Goal: Task Accomplishment & Management: Manage account settings

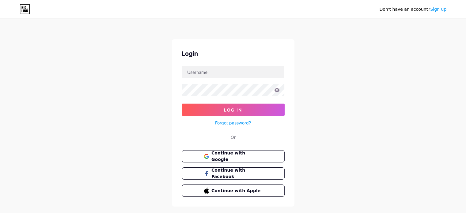
type input "[EMAIL_ADDRESS][DOMAIN_NAME]"
click at [221, 75] on input "[EMAIL_ADDRESS][DOMAIN_NAME]" at bounding box center [233, 72] width 102 height 12
click at [218, 73] on input "[EMAIL_ADDRESS][DOMAIN_NAME]" at bounding box center [233, 72] width 102 height 12
click at [234, 72] on input "[EMAIL_ADDRESS][DOMAIN_NAME]" at bounding box center [233, 72] width 102 height 12
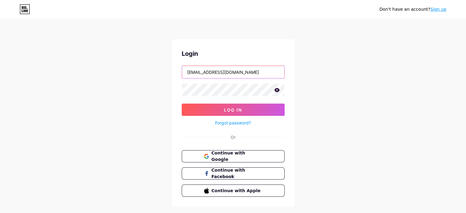
click at [234, 72] on input "[EMAIL_ADDRESS][DOMAIN_NAME]" at bounding box center [233, 72] width 102 height 12
type input "ل"
type input "gift_az"
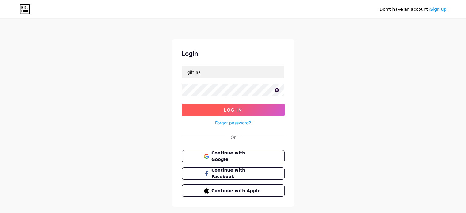
click at [222, 108] on button "Log In" at bounding box center [233, 110] width 103 height 12
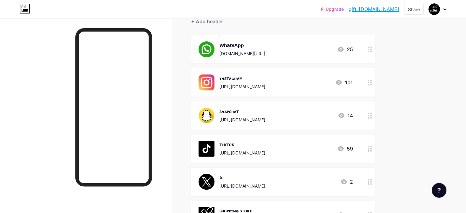
scroll to position [64, 0]
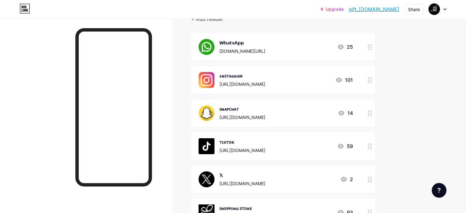
drag, startPoint x: 382, startPoint y: 47, endPoint x: 380, endPoint y: 44, distance: 3.7
click at [375, 44] on div "𝗪𝗵𝗮𝘁𝘀𝗔𝗽𝗽 [DOMAIN_NAME][URL] 25" at bounding box center [283, 47] width 184 height 28
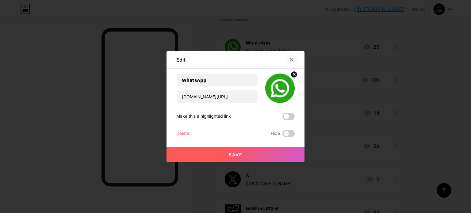
click at [290, 61] on icon at bounding box center [291, 59] width 5 height 5
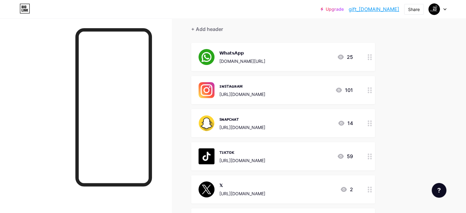
scroll to position [53, 0]
click at [265, 58] on div "[DOMAIN_NAME][URL]" at bounding box center [242, 61] width 46 height 6
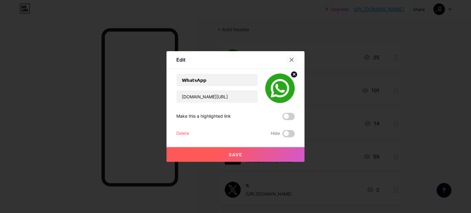
click at [288, 57] on div at bounding box center [291, 59] width 11 height 11
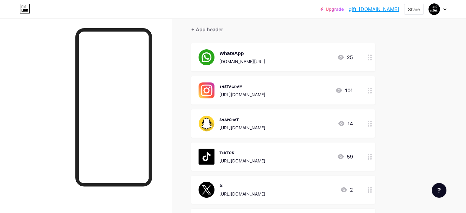
scroll to position [0, 0]
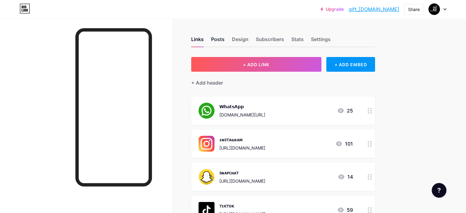
click at [225, 39] on div "Posts" at bounding box center [217, 41] width 13 height 11
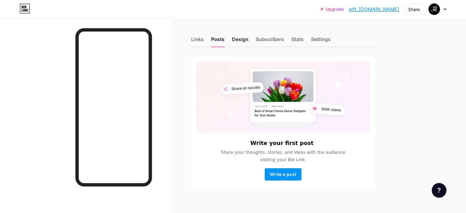
drag, startPoint x: 262, startPoint y: 42, endPoint x: 267, endPoint y: 41, distance: 5.4
click at [248, 41] on div "Design" at bounding box center [240, 41] width 17 height 11
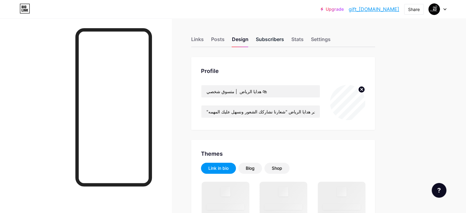
click at [284, 40] on div "Subscribers" at bounding box center [270, 41] width 28 height 11
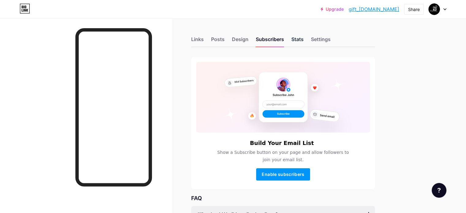
click at [304, 41] on div "Stats" at bounding box center [297, 41] width 12 height 11
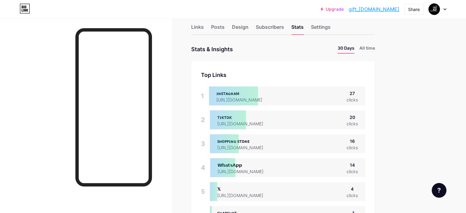
scroll to position [12, 0]
drag, startPoint x: 383, startPoint y: 47, endPoint x: 387, endPoint y: 47, distance: 4.0
click at [375, 47] on ul "30 Days All time" at bounding box center [354, 49] width 42 height 9
drag, startPoint x: 387, startPoint y: 47, endPoint x: 387, endPoint y: 51, distance: 3.7
click at [375, 47] on li "All time" at bounding box center [367, 49] width 16 height 9
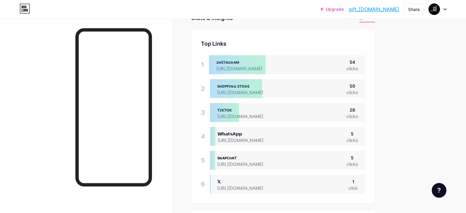
scroll to position [40, 0]
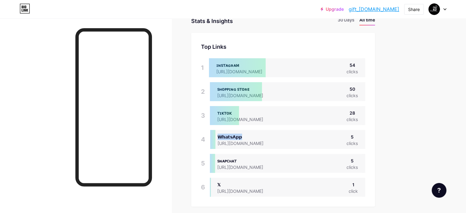
drag, startPoint x: 242, startPoint y: 136, endPoint x: 278, endPoint y: 130, distance: 36.0
click at [278, 130] on div "𝗪𝗵𝗮𝘁𝘀𝗔𝗽𝗽 [URL][DOMAIN_NAME] 5 clicks" at bounding box center [287, 139] width 155 height 19
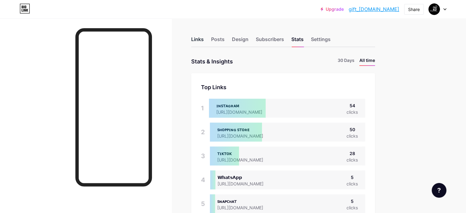
click at [204, 38] on div "Links" at bounding box center [197, 41] width 13 height 11
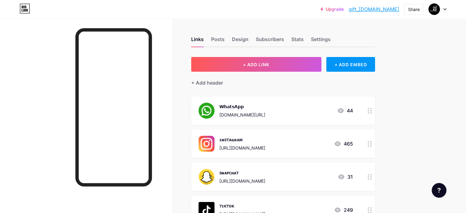
click at [265, 110] on div "𝗪𝗵𝗮𝘁𝘀𝗔𝗽𝗽 [DOMAIN_NAME][URL]" at bounding box center [242, 111] width 46 height 16
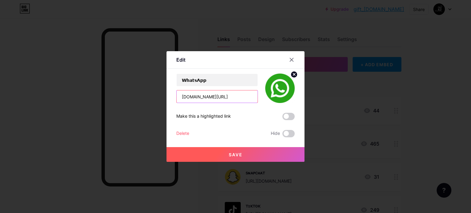
click at [218, 94] on input "[DOMAIN_NAME][URL]" at bounding box center [216, 96] width 81 height 12
click at [218, 95] on input "[DOMAIN_NAME][URL]" at bounding box center [216, 96] width 81 height 12
paste input "[DOMAIN_NAME]"
type input "[DOMAIN_NAME][URL]"
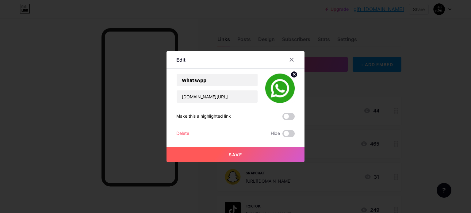
click at [256, 153] on button "Save" at bounding box center [235, 154] width 138 height 15
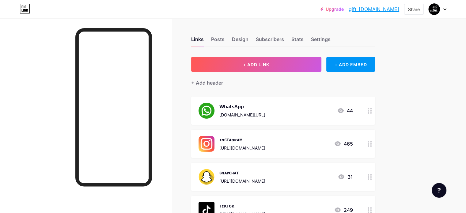
click at [261, 112] on div "[DOMAIN_NAME][URL]" at bounding box center [242, 115] width 46 height 6
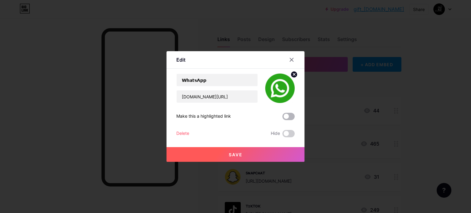
click at [283, 117] on span at bounding box center [288, 116] width 12 height 7
click at [282, 118] on input "checkbox" at bounding box center [282, 118] width 0 height 0
click at [244, 155] on button "Save" at bounding box center [235, 154] width 138 height 15
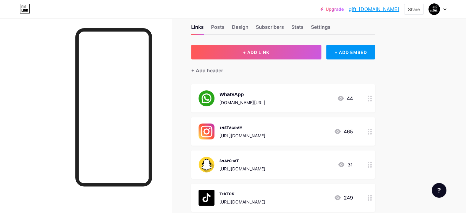
scroll to position [9, 0]
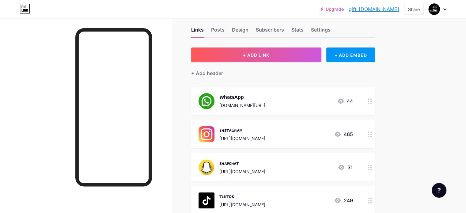
click at [344, 101] on icon at bounding box center [340, 100] width 7 height 7
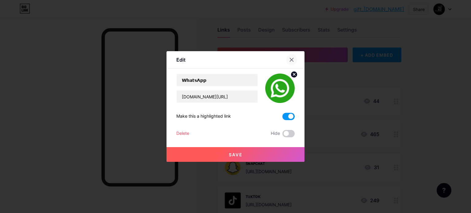
click at [289, 61] on icon at bounding box center [291, 59] width 5 height 5
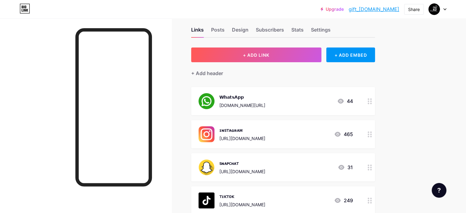
click at [265, 102] on div "[DOMAIN_NAME][URL]" at bounding box center [242, 105] width 46 height 6
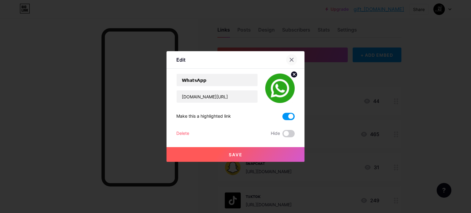
click at [292, 59] on icon at bounding box center [291, 59] width 5 height 5
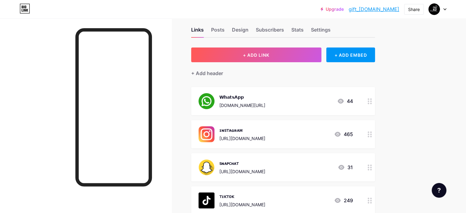
click at [379, 7] on link "gift_[DOMAIN_NAME]" at bounding box center [374, 9] width 51 height 7
click at [374, 10] on link "gift_[DOMAIN_NAME]" at bounding box center [374, 9] width 51 height 7
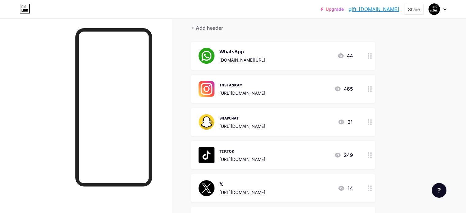
scroll to position [55, 0]
drag, startPoint x: 271, startPoint y: 79, endPoint x: 238, endPoint y: 85, distance: 32.7
click at [238, 85] on div "ɪɴꜱᴛᴀɢʀᴀᴍ [URL][DOMAIN_NAME]" at bounding box center [232, 89] width 67 height 16
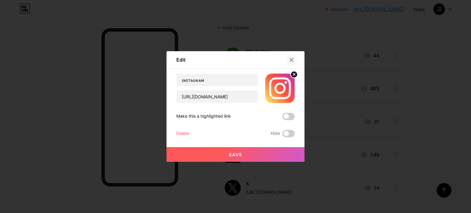
click at [295, 61] on div at bounding box center [291, 59] width 11 height 11
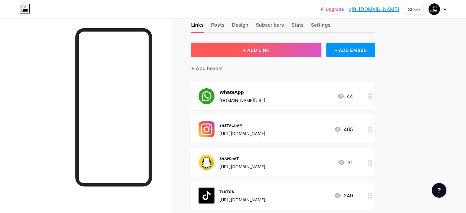
scroll to position [13, 0]
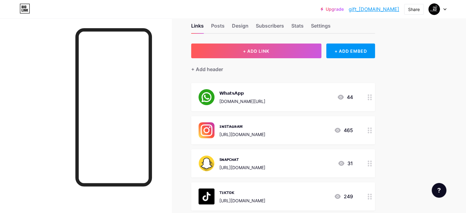
click at [353, 94] on div "44" at bounding box center [345, 96] width 16 height 7
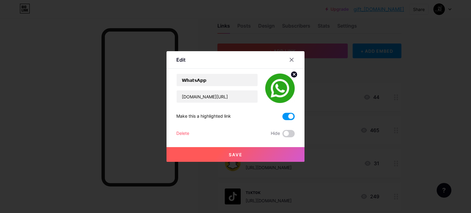
click at [289, 57] on div at bounding box center [291, 59] width 11 height 11
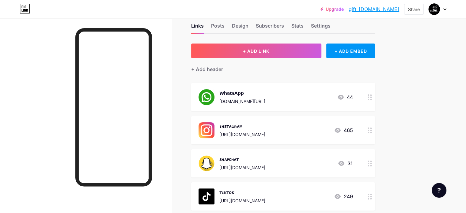
click at [344, 97] on icon at bounding box center [341, 97] width 6 height 5
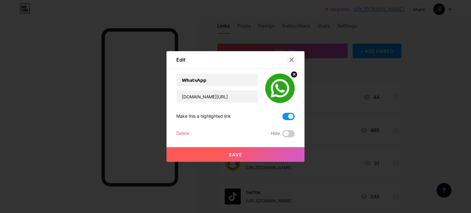
click at [291, 60] on icon at bounding box center [291, 59] width 5 height 5
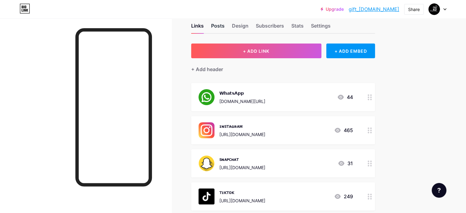
click at [225, 23] on div "Posts" at bounding box center [217, 27] width 13 height 11
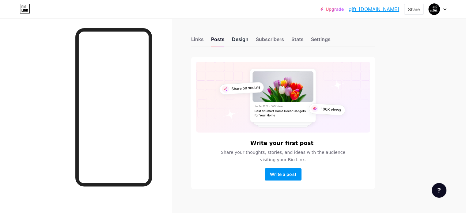
click at [248, 44] on div "Design" at bounding box center [240, 41] width 17 height 11
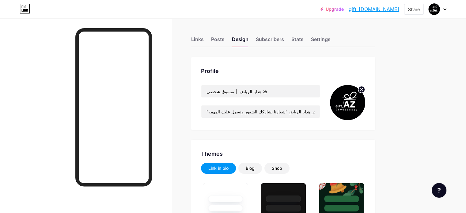
type input "#000000"
click at [284, 43] on div "Subscribers" at bounding box center [270, 41] width 28 height 11
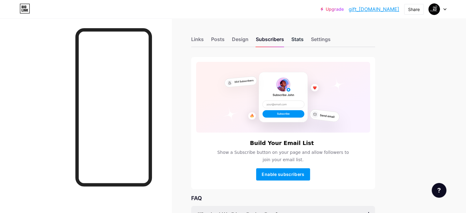
click at [304, 41] on div "Stats" at bounding box center [297, 41] width 12 height 11
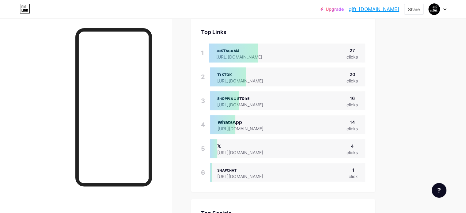
scroll to position [55, 0]
drag, startPoint x: 294, startPoint y: 126, endPoint x: 243, endPoint y: 129, distance: 51.9
click at [243, 128] on div "𝗪𝗵𝗮𝘁𝘀𝗔𝗽𝗽 [URL][DOMAIN_NAME] 14 clicks" at bounding box center [287, 124] width 155 height 19
click at [221, 132] on div "Top Links Links 1 ɪɴꜱᴛᴀɢʀᴀᴍ [URL][DOMAIN_NAME] 27 clicks 2 ᴛɪᴋᴛᴏᴋ [URL][DOMAIN_…" at bounding box center [283, 105] width 184 height 174
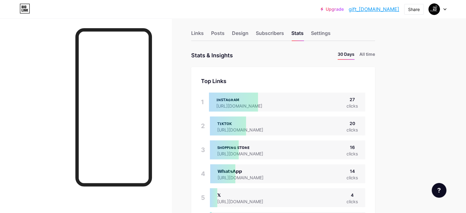
scroll to position [0, 0]
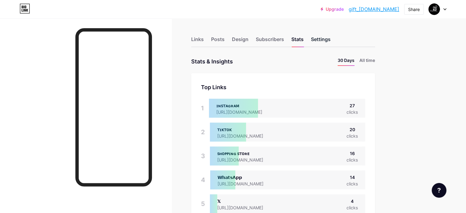
click at [331, 36] on div "Settings" at bounding box center [321, 41] width 20 height 11
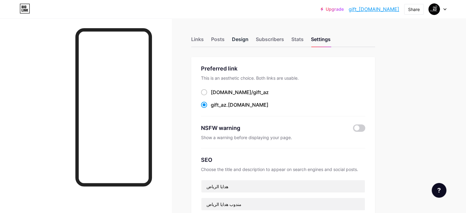
click at [248, 39] on div "Design" at bounding box center [240, 41] width 17 height 11
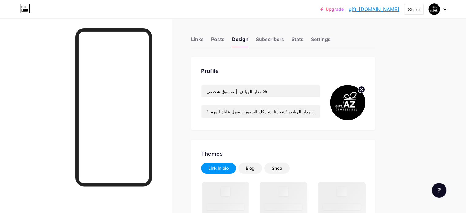
click at [253, 39] on div "Links Posts Design Subscribers Stats Settings" at bounding box center [283, 36] width 184 height 21
click at [225, 41] on div "Posts" at bounding box center [217, 41] width 13 height 11
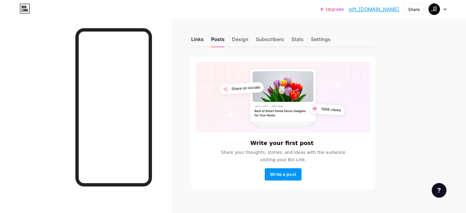
click at [204, 41] on div "Links" at bounding box center [197, 41] width 13 height 11
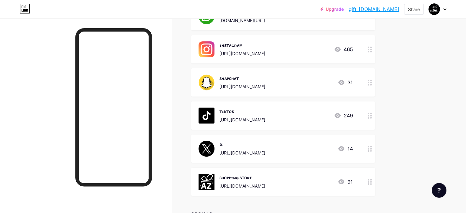
scroll to position [96, 0]
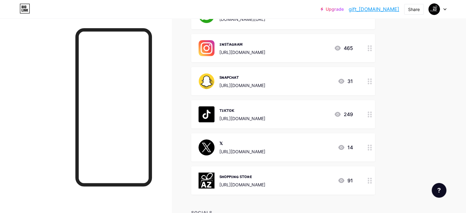
click at [375, 180] on div at bounding box center [370, 180] width 10 height 28
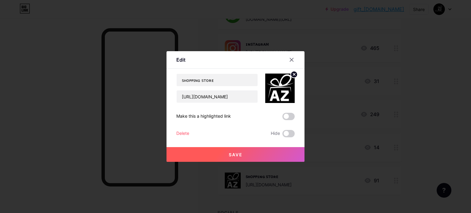
click at [184, 133] on div "Delete" at bounding box center [182, 133] width 13 height 7
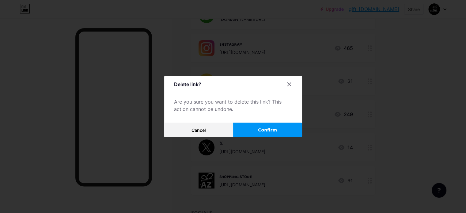
click at [246, 131] on button "Confirm" at bounding box center [267, 130] width 69 height 15
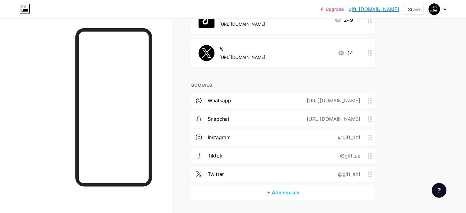
scroll to position [191, 0]
drag, startPoint x: 350, startPoint y: 103, endPoint x: 395, endPoint y: 79, distance: 50.0
click at [375, 79] on div "+ ADD LINK + ADD EMBED + Add header 𝗪𝗵𝗮𝘁𝘀𝗔𝗽𝗽 [DOMAIN_NAME][URL] 44 ɪɴꜱᴛᴀɢʀᴀᴍ [U…" at bounding box center [283, 32] width 184 height 333
drag, startPoint x: 263, startPoint y: 97, endPoint x: 290, endPoint y: 93, distance: 27.3
click at [290, 93] on div "whatsapp [URL][DOMAIN_NAME]" at bounding box center [283, 99] width 184 height 15
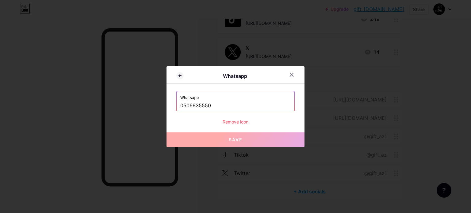
click at [290, 94] on label "Whatsapp" at bounding box center [235, 95] width 110 height 9
click at [236, 122] on div "Remove icon" at bounding box center [235, 122] width 118 height 6
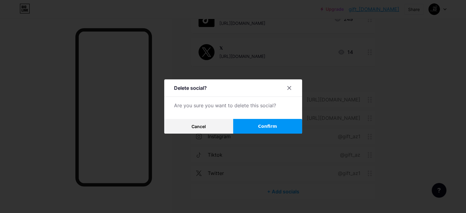
click at [263, 121] on button "Confirm" at bounding box center [267, 126] width 69 height 15
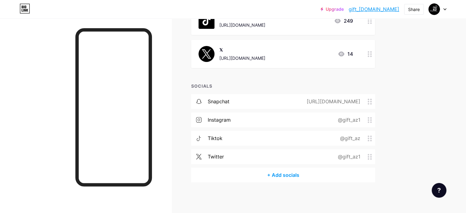
scroll to position [188, 0]
click at [229, 104] on div "snapchat" at bounding box center [219, 101] width 22 height 7
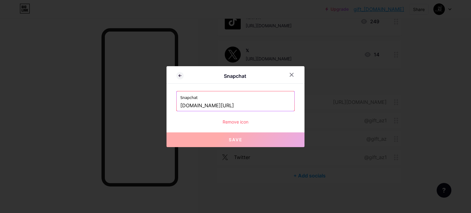
drag, startPoint x: 254, startPoint y: 104, endPoint x: 259, endPoint y: 117, distance: 14.2
click at [259, 117] on div "Snapchat [DOMAIN_NAME][URL] Remove icon" at bounding box center [235, 108] width 118 height 34
click at [247, 121] on div "Remove icon" at bounding box center [235, 122] width 118 height 6
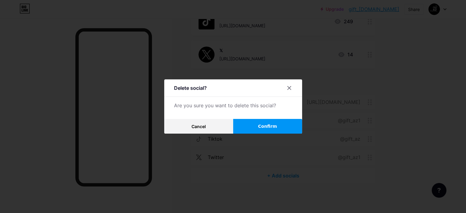
click at [246, 125] on button "Confirm" at bounding box center [267, 126] width 69 height 15
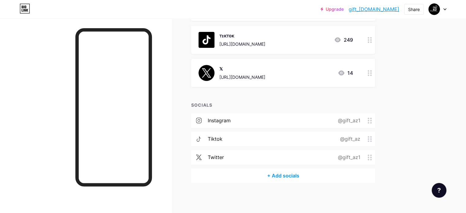
click at [294, 118] on div "instagram @gift_az1" at bounding box center [283, 120] width 184 height 15
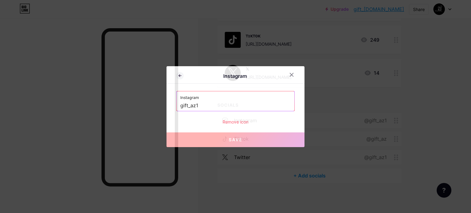
drag, startPoint x: 244, startPoint y: 117, endPoint x: 244, endPoint y: 121, distance: 4.3
click at [244, 119] on div "Instagram gift_az1 Remove icon" at bounding box center [235, 108] width 118 height 34
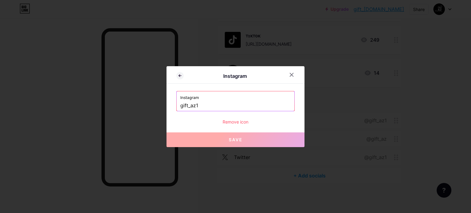
click at [244, 123] on div "Remove icon" at bounding box center [235, 122] width 118 height 6
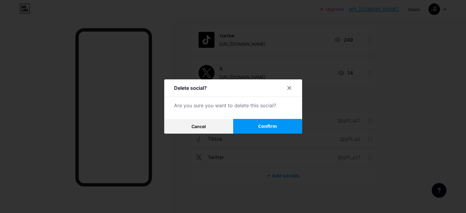
click at [273, 128] on span "Confirm" at bounding box center [267, 126] width 19 height 6
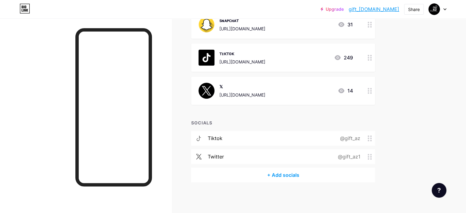
scroll to position [152, 0]
drag, startPoint x: 289, startPoint y: 132, endPoint x: 278, endPoint y: 134, distance: 10.6
click at [278, 134] on div "tiktok @gift_az" at bounding box center [283, 138] width 184 height 15
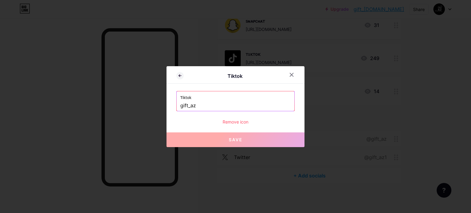
click at [279, 134] on button "Save" at bounding box center [235, 139] width 138 height 15
click at [240, 122] on div "Remove icon" at bounding box center [235, 122] width 118 height 6
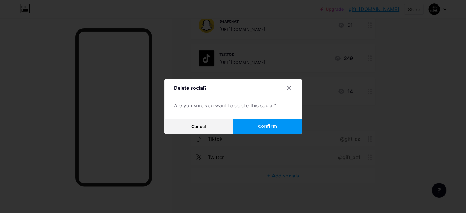
click at [267, 123] on span "Confirm" at bounding box center [267, 126] width 19 height 6
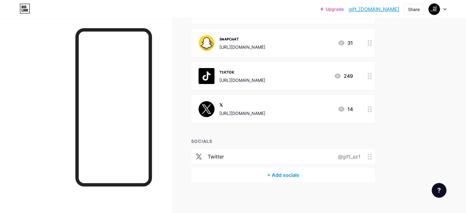
scroll to position [133, 0]
click at [267, 157] on div "twitter @gift_az1" at bounding box center [283, 157] width 184 height 15
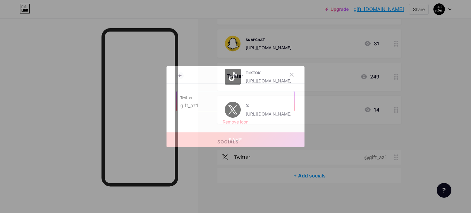
click at [243, 124] on div "Remove icon" at bounding box center [235, 122] width 118 height 6
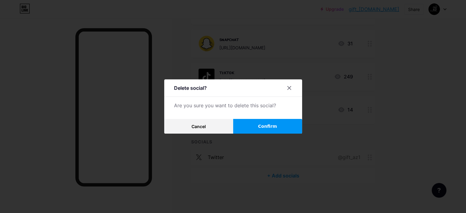
click at [254, 129] on button "Confirm" at bounding box center [267, 126] width 69 height 15
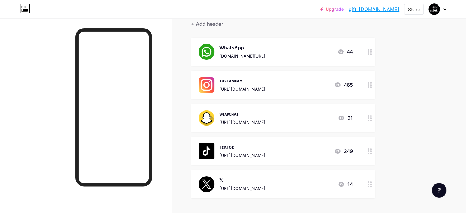
scroll to position [59, 0]
click at [264, 114] on div "ꜱɴᴀᴘᴄʜᴀᴛ" at bounding box center [242, 114] width 46 height 6
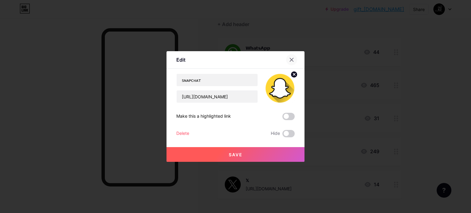
click at [291, 61] on icon at bounding box center [291, 59] width 5 height 5
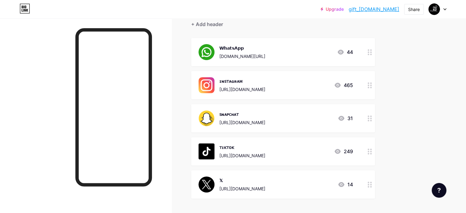
drag, startPoint x: 281, startPoint y: 144, endPoint x: 280, endPoint y: 99, distance: 45.3
click at [280, 99] on span "𝗪𝗵𝗮𝘁𝘀𝗔𝗽𝗽 [DOMAIN_NAME][URL] 44 ɪɴꜱᴛᴀɢʀᴀᴍ [URL][DOMAIN_NAME] 465 ꜱɴᴀᴘᴄʜᴀᴛ [URL][…" at bounding box center [283, 118] width 184 height 161
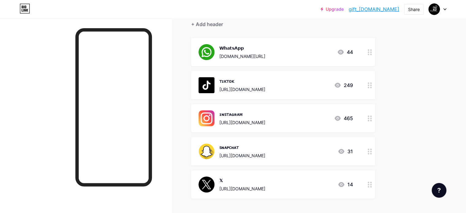
drag, startPoint x: 373, startPoint y: 187, endPoint x: 330, endPoint y: 186, distance: 43.2
click at [265, 186] on div "[URL][DOMAIN_NAME]" at bounding box center [242, 188] width 46 height 6
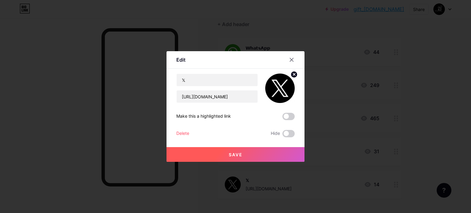
click at [330, 186] on div at bounding box center [235, 106] width 471 height 213
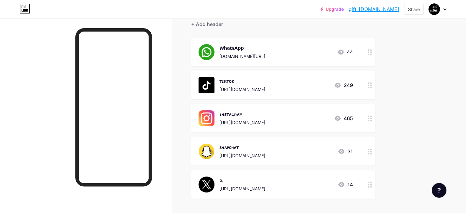
click at [265, 185] on div "[URL][DOMAIN_NAME]" at bounding box center [242, 188] width 46 height 6
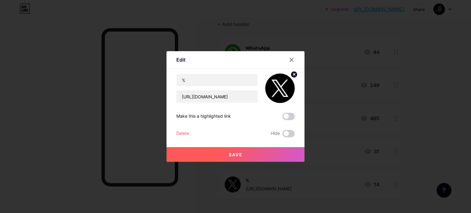
click at [179, 131] on div "Delete" at bounding box center [182, 133] width 13 height 7
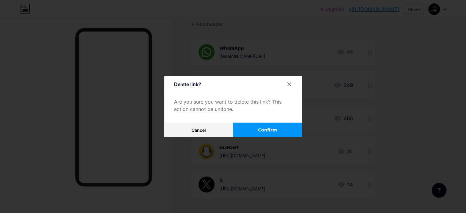
click at [256, 134] on button "Confirm" at bounding box center [267, 130] width 69 height 15
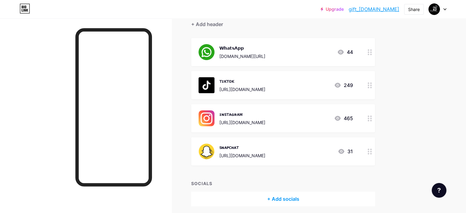
scroll to position [0, 0]
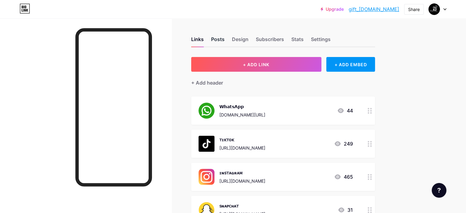
click at [225, 44] on div "Posts" at bounding box center [217, 41] width 13 height 11
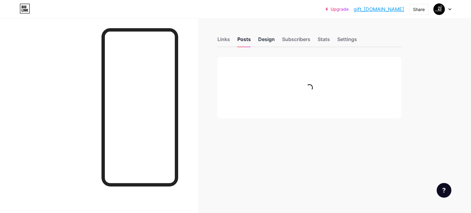
click at [263, 42] on div "Design" at bounding box center [266, 41] width 17 height 11
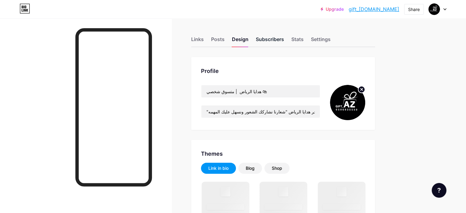
click at [284, 42] on div "Subscribers" at bounding box center [270, 41] width 28 height 11
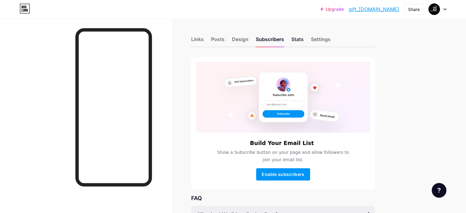
click at [304, 40] on div "Stats" at bounding box center [297, 41] width 12 height 11
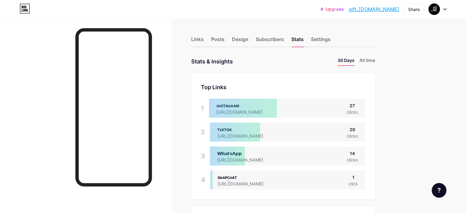
scroll to position [213, 466]
click at [331, 42] on div "Settings" at bounding box center [321, 41] width 20 height 11
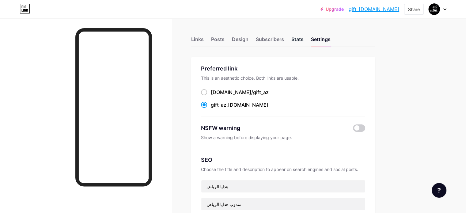
click at [304, 38] on div "Stats" at bounding box center [297, 41] width 12 height 11
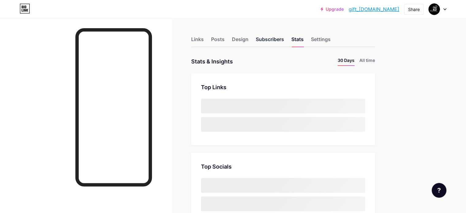
click at [284, 40] on div "Subscribers" at bounding box center [270, 41] width 28 height 11
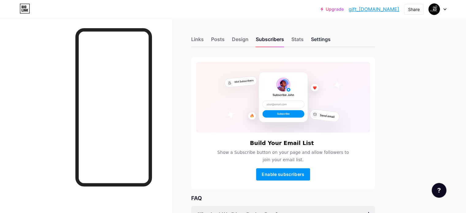
click at [331, 38] on div "Settings" at bounding box center [321, 41] width 20 height 11
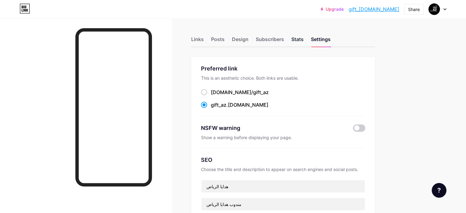
click at [304, 41] on div "Stats" at bounding box center [297, 41] width 12 height 11
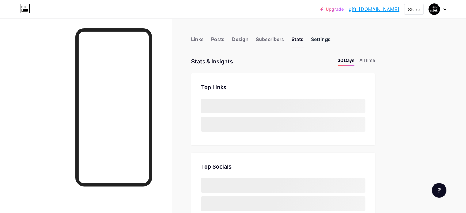
click at [331, 39] on div "Settings" at bounding box center [321, 41] width 20 height 11
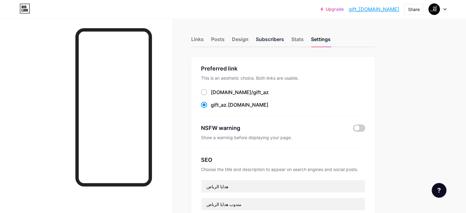
click at [284, 44] on div "Subscribers" at bounding box center [270, 41] width 28 height 11
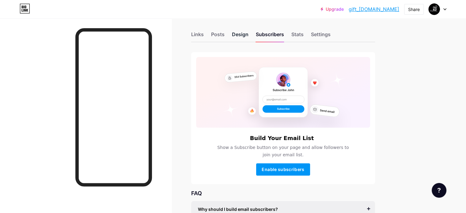
scroll to position [5, 0]
click at [248, 34] on div "Design" at bounding box center [240, 36] width 17 height 11
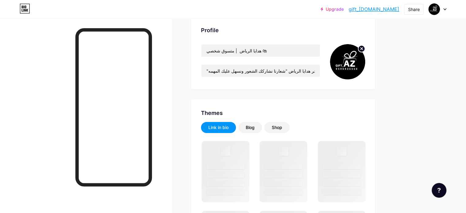
scroll to position [40, 0]
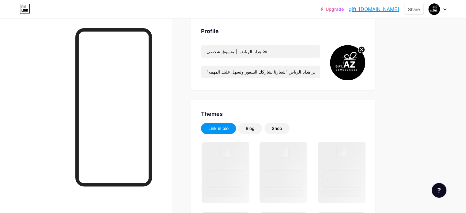
click at [311, 111] on div "Themes" at bounding box center [283, 114] width 164 height 8
click at [309, 110] on div "Themes" at bounding box center [283, 114] width 164 height 8
drag, startPoint x: 308, startPoint y: 109, endPoint x: 312, endPoint y: 98, distance: 11.8
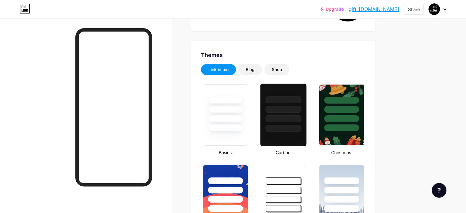
type input "#000000"
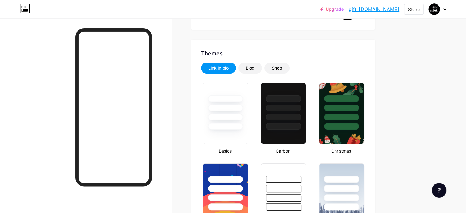
scroll to position [175, 0]
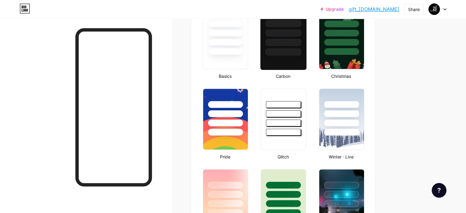
click at [302, 47] on div at bounding box center [283, 31] width 46 height 48
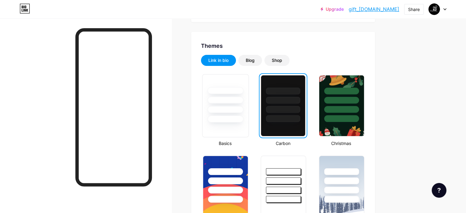
scroll to position [108, 0]
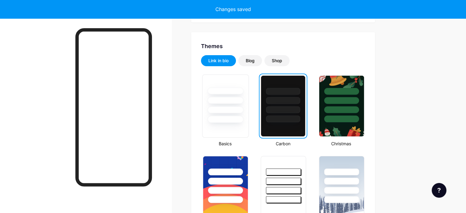
click at [243, 116] on div at bounding box center [225, 119] width 36 height 7
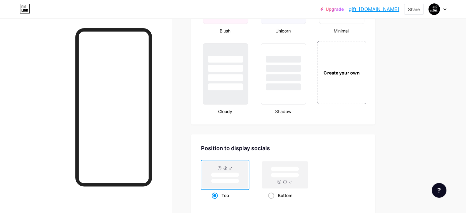
scroll to position [703, 0]
click at [364, 74] on div "Create your own" at bounding box center [341, 73] width 46 height 7
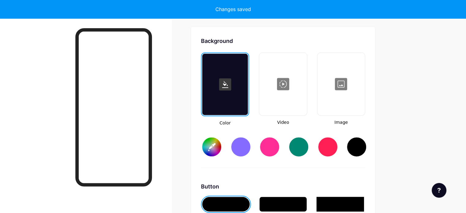
scroll to position [811, 0]
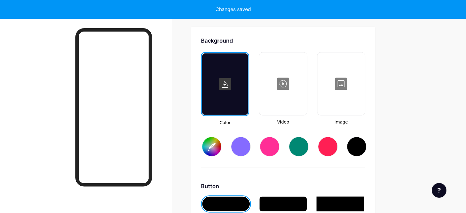
type input "#ffffff"
type input "#000000"
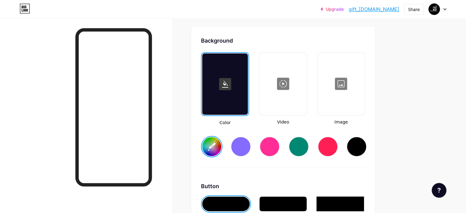
click at [355, 85] on div at bounding box center [341, 83] width 46 height 61
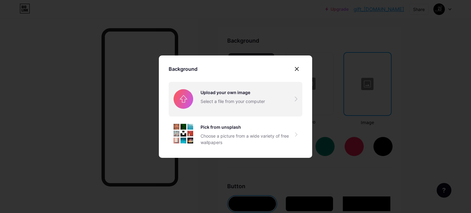
click at [265, 105] on input "file" at bounding box center [236, 99] width 134 height 34
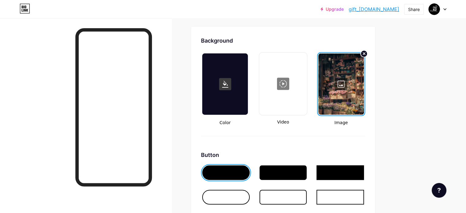
click at [231, 81] on rect at bounding box center [225, 84] width 12 height 12
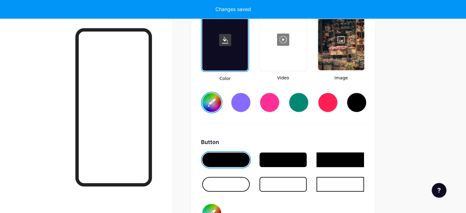
click at [298, 179] on div at bounding box center [282, 184] width 47 height 15
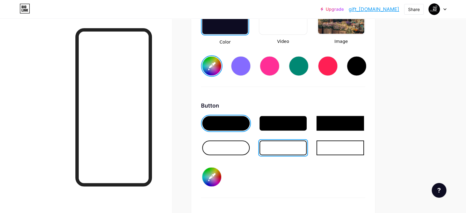
scroll to position [892, 0]
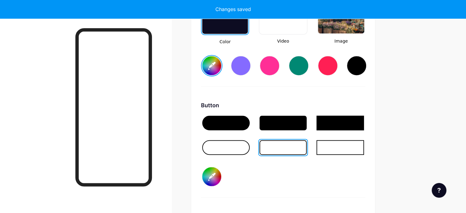
type input "#ffffff"
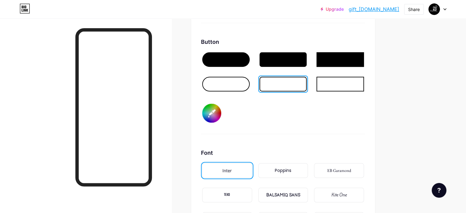
scroll to position [958, 0]
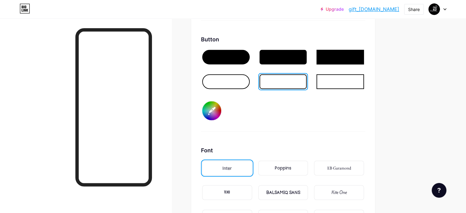
click at [221, 109] on input "#000000" at bounding box center [211, 110] width 19 height 19
type input "#7d5959"
type input "#ffffff"
type input "#805b5b"
type input "#ffffff"
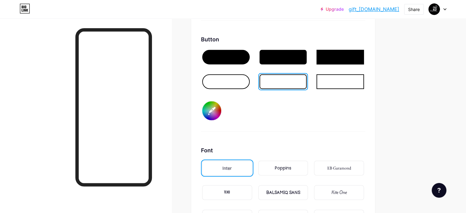
type input "#835d5d"
type input "#ffffff"
type input "#865f5f"
type input "#ffffff"
type input "#896161"
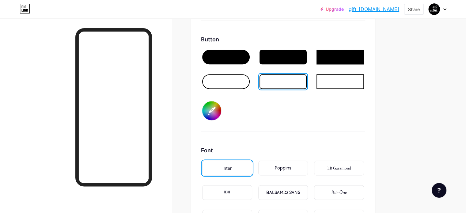
type input "#ffffff"
type input "#8f6666"
type input "#ffffff"
type input "#956a6a"
type input "#ffffff"
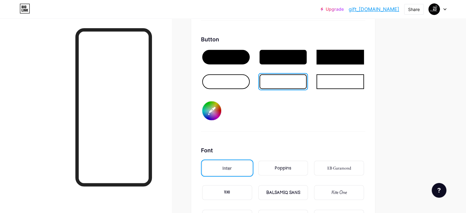
type input "#997070"
type input "#ffffff"
type input "#9b6f6f"
type input "#ffffff"
type input "#a27676"
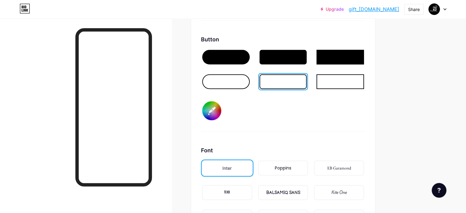
type input "#ffffff"
type input "#a67777"
type input "#ffffff"
type input "#a97979"
type input "#ffffff"
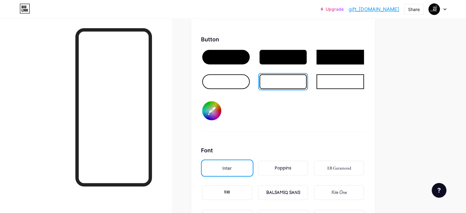
type input "#ae7e7e"
type input "#ffffff"
type input "#b18181"
type input "#ffffff"
type input "#b18181"
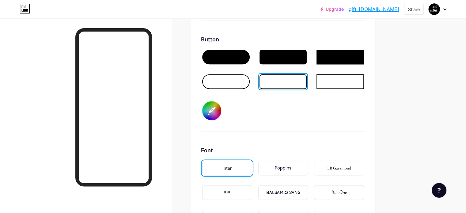
click at [329, 115] on div "Button #b18181" at bounding box center [283, 83] width 164 height 96
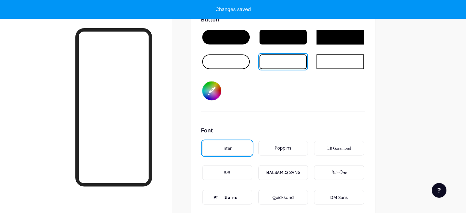
scroll to position [979, 0]
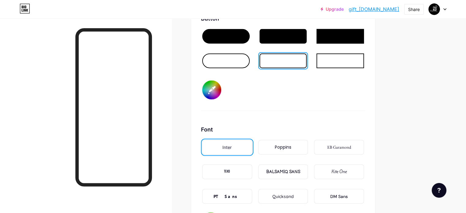
click at [308, 141] on div "Poppins" at bounding box center [283, 147] width 50 height 15
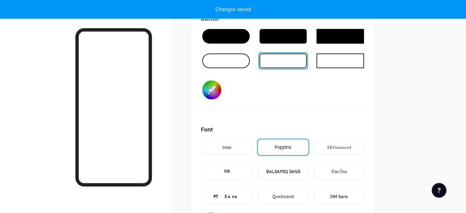
type input "#ffffff"
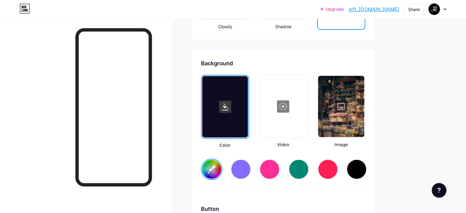
scroll to position [787, 0]
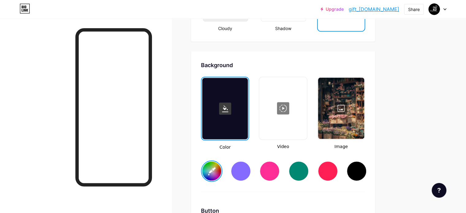
drag, startPoint x: 390, startPoint y: 4, endPoint x: 390, endPoint y: 15, distance: 10.7
click at [390, 15] on div "Upgrade gift_az.bio.lin... gift_az.bio.link Share Switch accounts هدايا الرياض …" at bounding box center [233, 9] width 466 height 18
click at [390, 9] on link "gift_[DOMAIN_NAME]" at bounding box center [374, 9] width 51 height 7
click at [364, 108] on div at bounding box center [341, 108] width 46 height 61
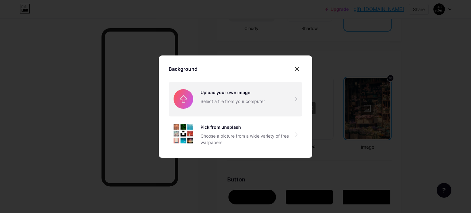
click at [291, 101] on input "file" at bounding box center [236, 99] width 134 height 34
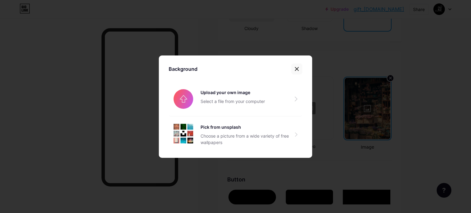
click at [295, 66] on div at bounding box center [296, 68] width 11 height 11
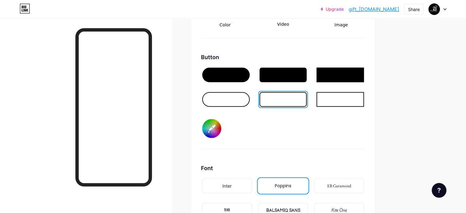
scroll to position [910, 0]
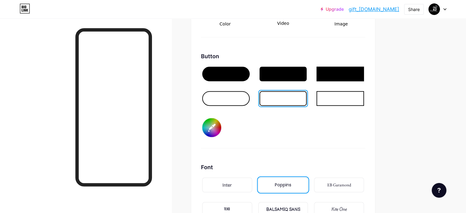
click at [221, 122] on input "#b18181" at bounding box center [211, 127] width 19 height 19
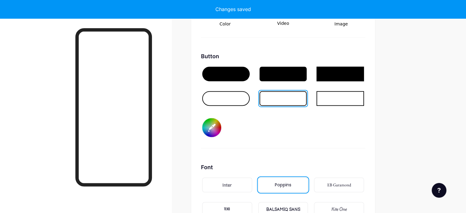
click at [308, 126] on div "Button #e9a5a5" at bounding box center [283, 100] width 164 height 96
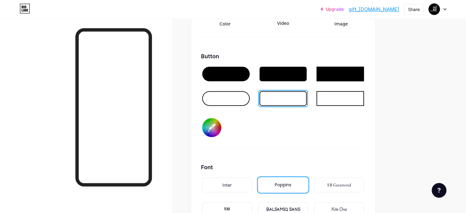
click at [221, 124] on input "#e9a5a5" at bounding box center [211, 127] width 19 height 19
type input "#ffffff"
click at [222, 113] on div "Background Color Video Image Button #ffffff Font Inter Poppins EB Garamond TEKO…" at bounding box center [283, 103] width 184 height 351
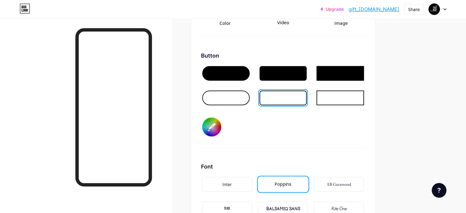
scroll to position [911, 0]
click at [250, 92] on div at bounding box center [225, 97] width 47 height 15
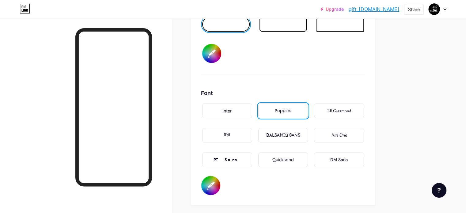
scroll to position [987, 0]
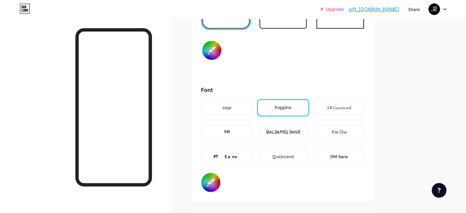
click at [220, 179] on input "#000000" at bounding box center [210, 182] width 19 height 19
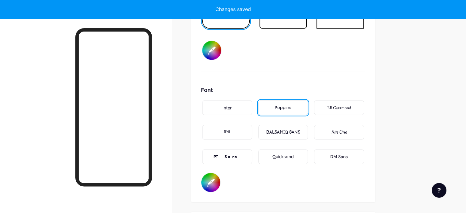
click at [280, 80] on div "Background Color Video Image Button #ffffff Font Inter Poppins EB Garamond TEKO…" at bounding box center [283, 26] width 164 height 331
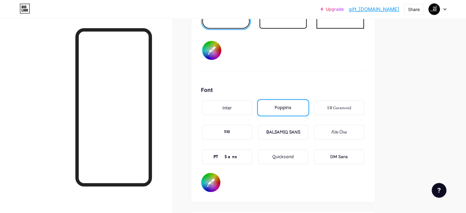
click at [220, 176] on input "#a17272" at bounding box center [210, 182] width 19 height 19
type input "#ffffff"
click at [218, 83] on div "Background Color Video Image Button #ffffff Font Inter Poppins EB Garamond TEKO…" at bounding box center [283, 26] width 184 height 351
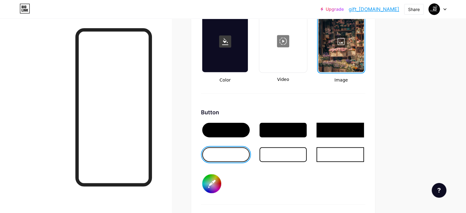
scroll to position [844, 0]
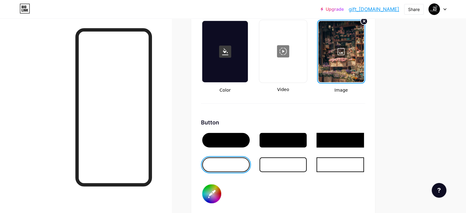
click at [364, 50] on div at bounding box center [341, 51] width 46 height 61
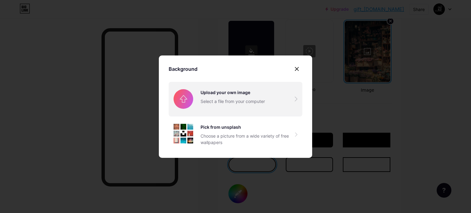
click at [232, 103] on input "file" at bounding box center [236, 99] width 134 height 34
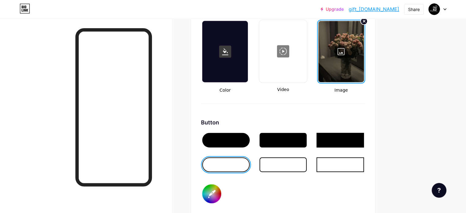
click at [396, 7] on link "gift_[DOMAIN_NAME]" at bounding box center [374, 9] width 51 height 7
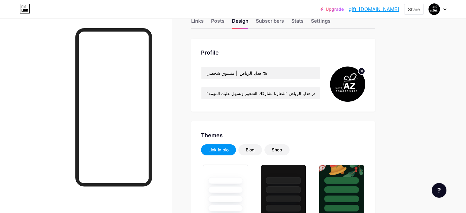
scroll to position [0, 0]
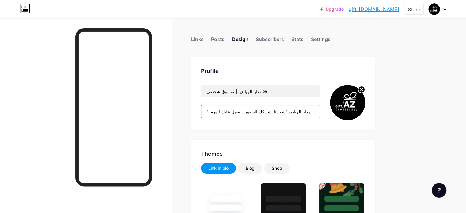
click at [286, 112] on input ""متجر هدايا الرياض "شعارنا نشاركك الشعور ونسهل عليك المهمه" at bounding box center [260, 111] width 119 height 12
click at [286, 111] on input ""متجر هدايا الرياض "شعارنا نشاركك الشعور ونسهل عليك المهمه" at bounding box center [260, 111] width 119 height 12
click at [232, 108] on input ""متجر هدايا الرياض "شعارنا نشاركك الشعور ونسهل عليك المهمه" at bounding box center [260, 111] width 119 height 12
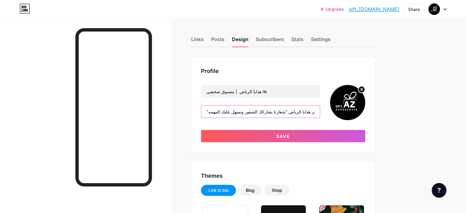
click at [320, 111] on input ""متجر هدايا الرياض "شعارنا نشاركك الشعور ونسهل عليك المهمه" at bounding box center [260, 111] width 119 height 12
click at [241, 115] on input ""متجر هدايا الرياض "شعارنا نشاركك الشعور ونسهل عليك المهمه" at bounding box center [260, 111] width 119 height 12
click at [233, 112] on input ""متجر هدايا الرياض "شعارنا نشاركك الشعور ونسهل عليك المهمه" at bounding box center [260, 111] width 119 height 12
click at [236, 110] on input ""متجر هدايا الرياض "شعارنا نشاركك الشعور ونسهل عليك المهمه" at bounding box center [260, 111] width 119 height 12
click at [234, 110] on input ""متجر هدايا الرياض "شعارنا نشاركك الشعور ونسهل عليك المهمه" at bounding box center [260, 111] width 119 height 12
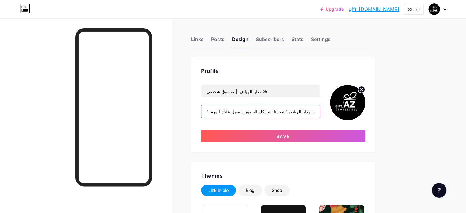
click at [258, 112] on input ""متجر هدايا الرياض "شعارنا نشاركك الشعور ونسهل عليك المهمه" at bounding box center [260, 111] width 119 height 12
click at [233, 112] on input ""متجر هدايا الرياض "شعارنا نشاركك الشعور ونسهل عليك المهمه" at bounding box center [260, 111] width 119 height 12
click at [234, 112] on input ""متجر هدايا الرياض "شعارنا نشاركك الشعور ونسهل عليك المهمه" at bounding box center [260, 111] width 119 height 12
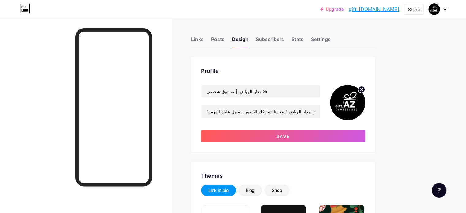
click at [219, 126] on div "Profile هدايا الرياض | متسوق شخصي 🛍 "متجر هدايا الرياض "شعارنا نشاركك الشعور ون…" at bounding box center [283, 104] width 184 height 95
click at [269, 113] on input ""متجر هدايا الرياض "شعارنا نشاركك الشعور ونسهل عليك المهمه" at bounding box center [260, 111] width 119 height 12
click at [236, 110] on input ""متجر هدايا الرياض "شعارنا نشاركك الشعور ونسهل عليك المهمه" at bounding box center [260, 111] width 119 height 12
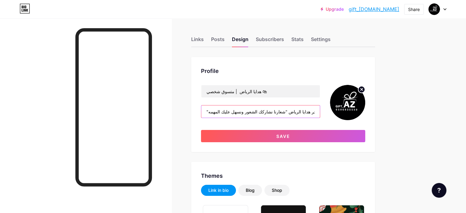
click at [233, 110] on input ""متجر هدايا الرياض "شعارنا نشاركك الشعور ونسهل عليك المهمه" at bounding box center [260, 111] width 119 height 12
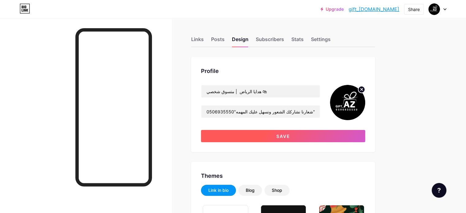
click at [276, 140] on button "Save" at bounding box center [283, 136] width 164 height 12
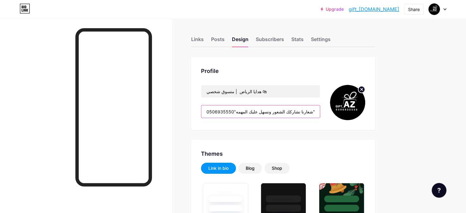
click at [261, 112] on input "0506935550"متجر هدايا الرياض "شعارنا نشاركك الشعور ونسهل عليك المهمه" at bounding box center [260, 111] width 119 height 12
drag, startPoint x: 261, startPoint y: 112, endPoint x: 229, endPoint y: 107, distance: 31.7
click at [229, 107] on input "0506935550"متجر هدايا الرياض "شعارنا نشاركك الشعور ونسهل عليك المهمه" at bounding box center [260, 111] width 119 height 12
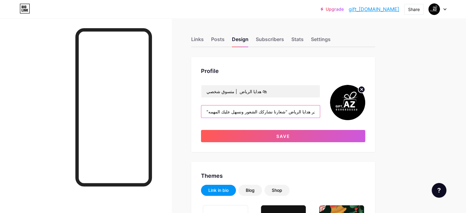
click at [320, 112] on input ""متجر هدايا الرياض "شعارنا نشاركك الشعور ونسهل عليك المهمه" at bounding box center [260, 111] width 119 height 12
click at [320, 111] on input ""متجر هدايا الرياض "شعارنا نشاركك الشعور ونسهل عليك المهمه" at bounding box center [260, 111] width 119 height 12
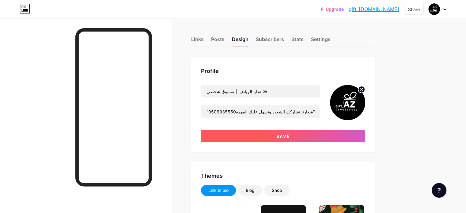
click at [325, 132] on button "Save" at bounding box center [283, 136] width 164 height 12
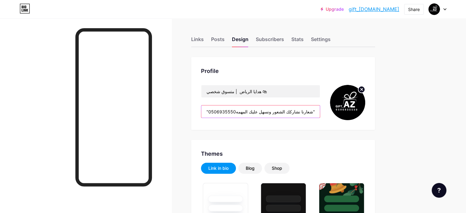
click at [263, 110] on input ""متجر هدايا الرياض "شعارنا نشاركك الشعور ونسهل عليك المهمه0506935550" at bounding box center [260, 111] width 119 height 12
click at [261, 110] on input ""متجر هدايا الرياض "شعارنا نشاركك الشعور ونسهل عليك المهمه0506935550" at bounding box center [260, 111] width 119 height 12
click at [260, 111] on input ""متجر هدايا الرياض "شعارنا نشاركك الشعور ونسهل عليك المهمه0506935550" at bounding box center [260, 111] width 119 height 12
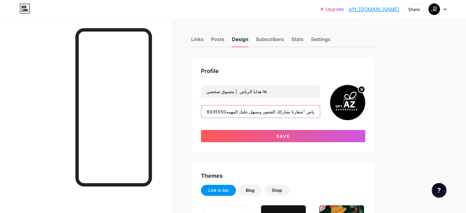
click at [250, 110] on input ""متجر هدايا الرياض "شعارنا نشاركك الشعور ونسهل عليك المهمه0506935550" at bounding box center [260, 111] width 119 height 12
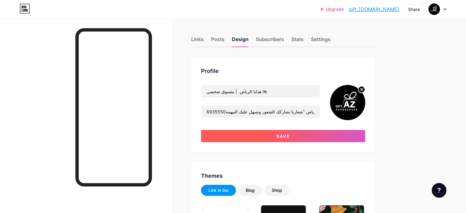
scroll to position [0, 0]
click at [290, 134] on button "Save" at bounding box center [283, 136] width 164 height 12
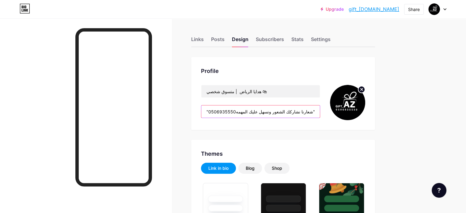
click at [249, 113] on input ""متجر هدايا الرياض "شعارنا نشاركك الشعور ونسهل عليك المهمه0506935550" at bounding box center [260, 111] width 119 height 12
click at [260, 112] on input ""متجر هدايا الرياض "شعارنا نشاركك الشعور ونسهل عليك المهمه0506935550" at bounding box center [260, 111] width 119 height 12
drag, startPoint x: 261, startPoint y: 110, endPoint x: 246, endPoint y: 110, distance: 15.0
click at [246, 110] on input ""متجر هدايا الرياض "شعارنا نشاركك الشعور ونسهل عليك المهمه0506935550" at bounding box center [260, 111] width 119 height 12
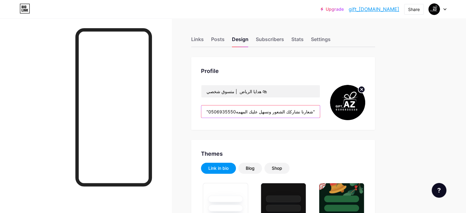
click at [246, 110] on input ""متجر هدايا الرياض "شعارنا نشاركك الشعور ونسهل عليك المهمه0506935550" at bounding box center [260, 111] width 119 height 12
click at [254, 112] on input ""متجر هدايا الرياض "شعارنا نشاركك الشعور ونسهل عليك المهمه0506935550" at bounding box center [260, 111] width 119 height 12
drag, startPoint x: 260, startPoint y: 110, endPoint x: 246, endPoint y: 109, distance: 13.5
click at [246, 109] on input ""متجر هدايا الرياض "شعارنا نشاركك الشعور ونسهل عليك المهمه0506935550" at bounding box center [260, 111] width 119 height 12
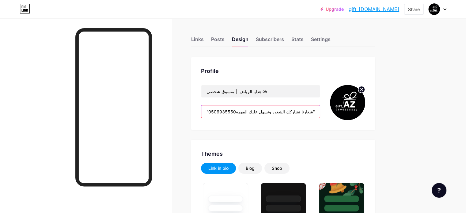
click at [234, 109] on input ""متجر هدايا الرياض "شعارنا نشاركك الشعور ونسهل عليك المهمه0506935550" at bounding box center [260, 111] width 119 height 12
click at [233, 109] on input ""متجر هدايا الرياض "شعارنا نشاركك الشعور ونسهل عليك المهمه0506935550" at bounding box center [260, 111] width 119 height 12
click at [249, 113] on input ""متجر هدايا الرياض "شعارنا نشاركك الشعور ونسهل عليك المهمه0506935550" at bounding box center [260, 111] width 119 height 12
drag, startPoint x: 258, startPoint y: 112, endPoint x: 243, endPoint y: 111, distance: 15.0
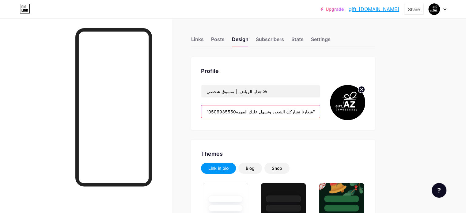
click at [243, 111] on input ""متجر هدايا الرياض "شعارنا نشاركك الشعور ونسهل عليك المهمه0506935550" at bounding box center [260, 111] width 119 height 12
drag, startPoint x: 234, startPoint y: 110, endPoint x: 257, endPoint y: 112, distance: 23.4
click at [257, 112] on input ""متجر هدايا الرياض "شعارنا نشاركك الشعور ونسهل عليك المهمه0506935550" at bounding box center [260, 111] width 119 height 12
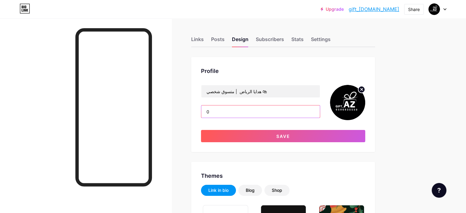
click at [257, 112] on input "0" at bounding box center [260, 111] width 119 height 12
type input "0"
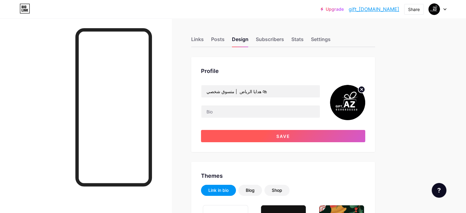
click at [310, 139] on button "Save" at bounding box center [283, 136] width 164 height 12
